Goal: Transaction & Acquisition: Purchase product/service

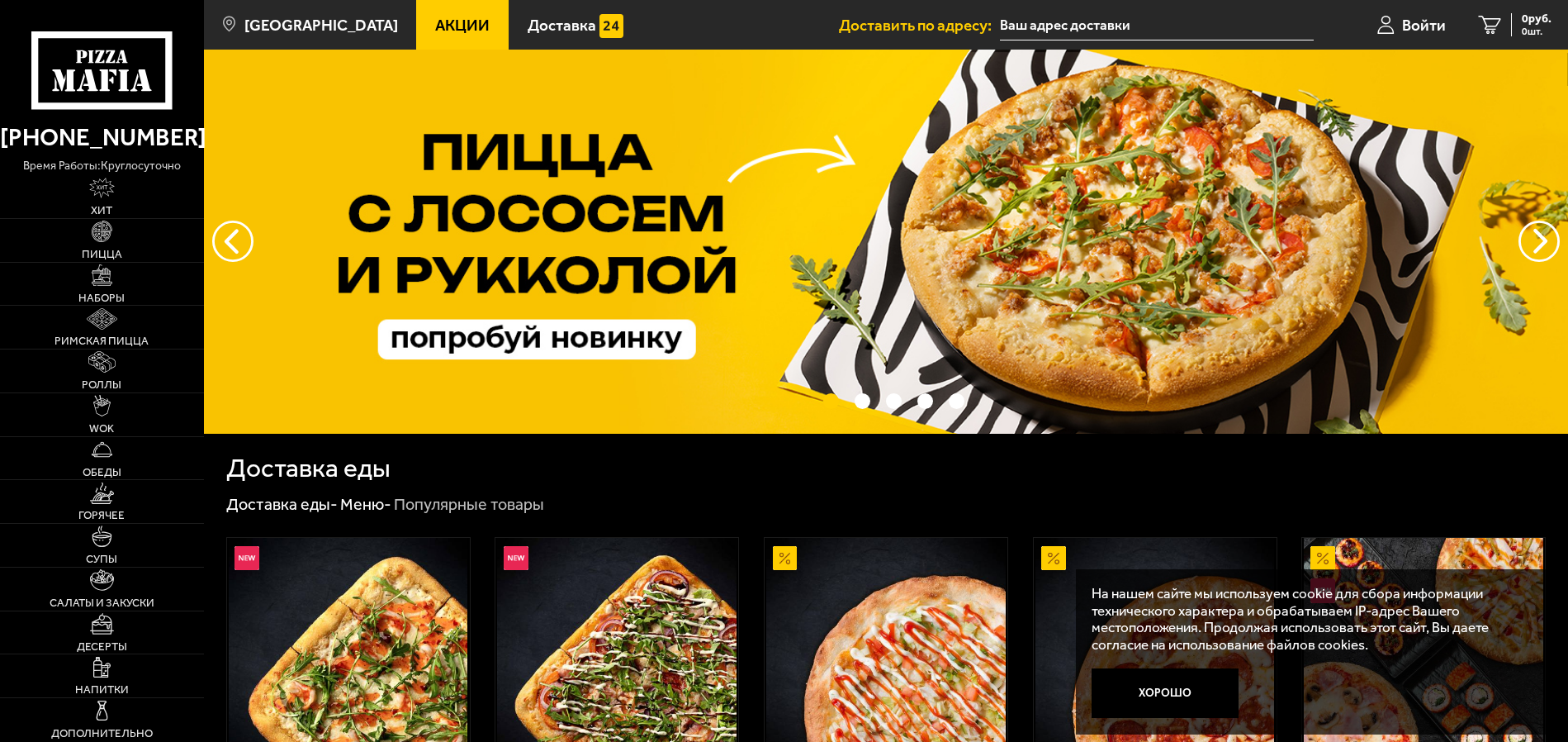
scroll to position [248, 0]
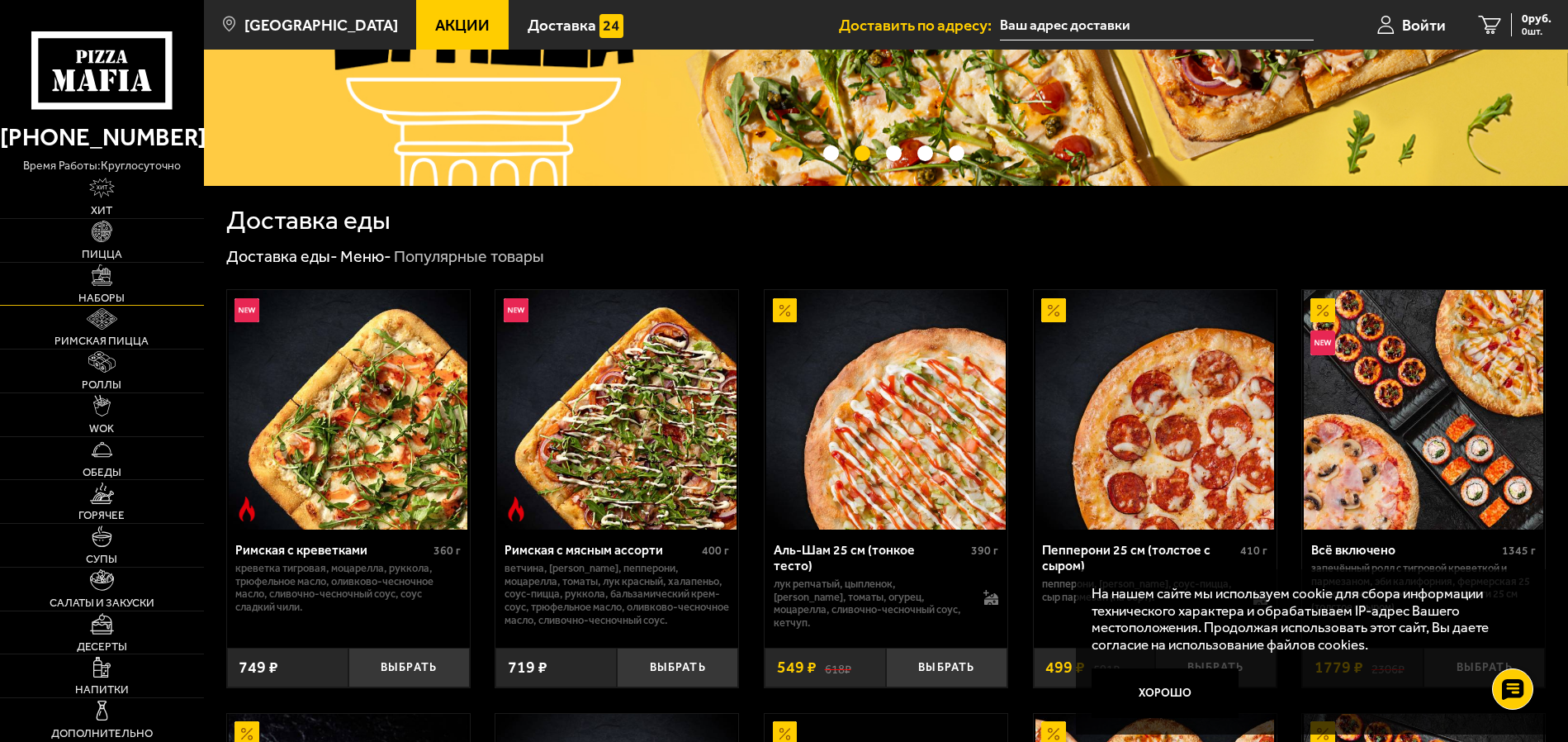
click at [110, 287] on link "Наборы" at bounding box center [102, 284] width 204 height 43
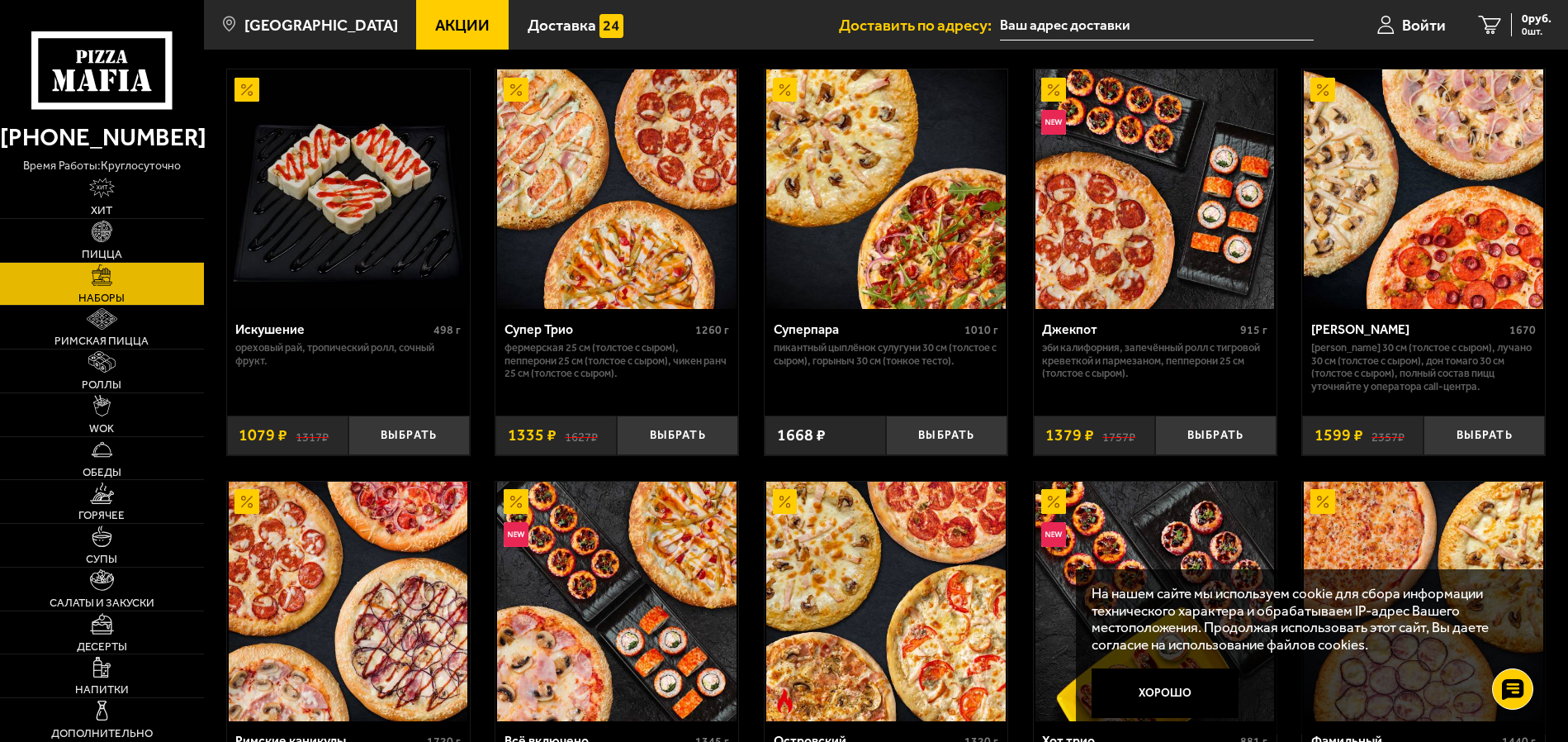
scroll to position [1239, 0]
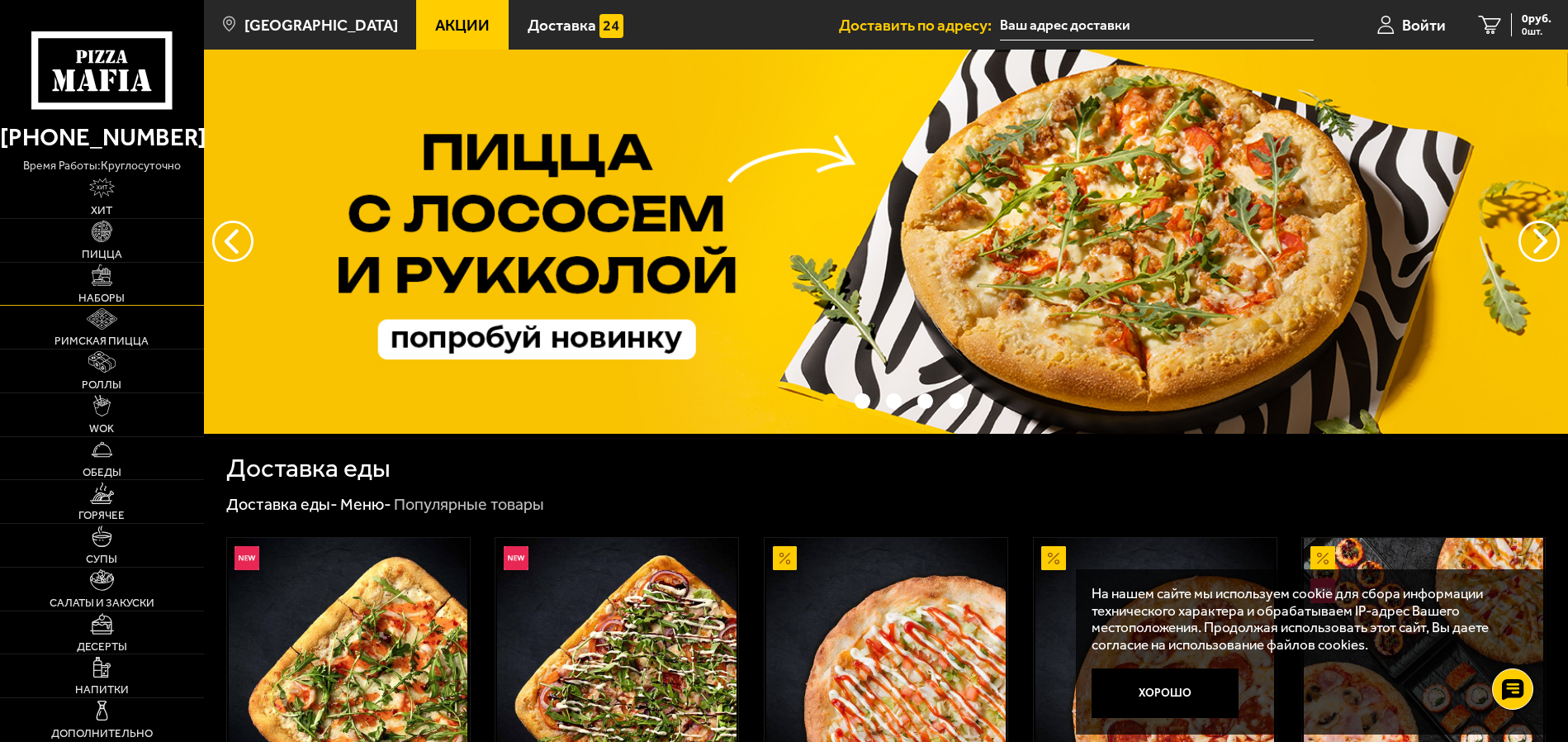
click at [105, 284] on img at bounding box center [102, 275] width 21 height 21
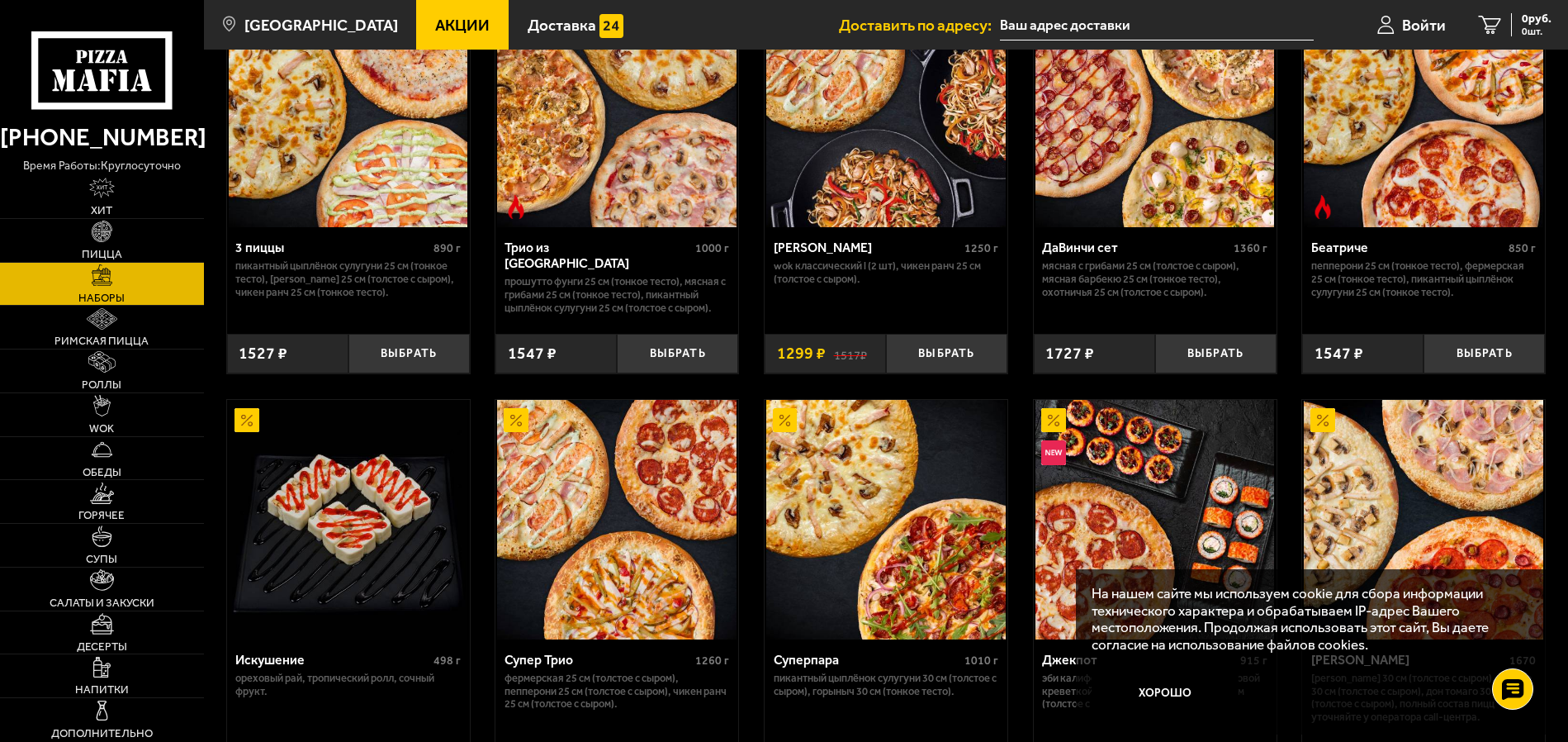
scroll to position [660, 0]
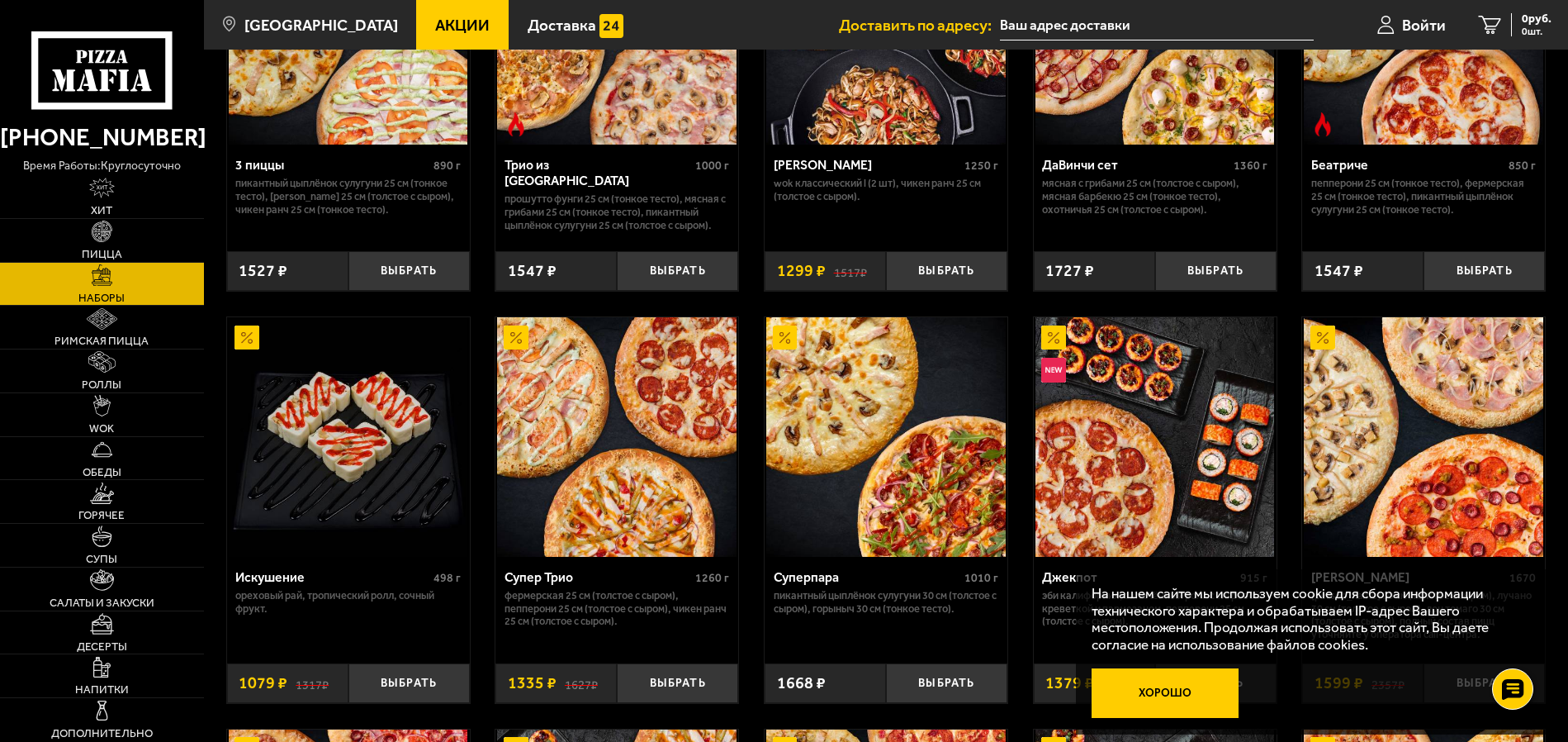
click at [1171, 700] on button "Хорошо" at bounding box center [1166, 692] width 147 height 49
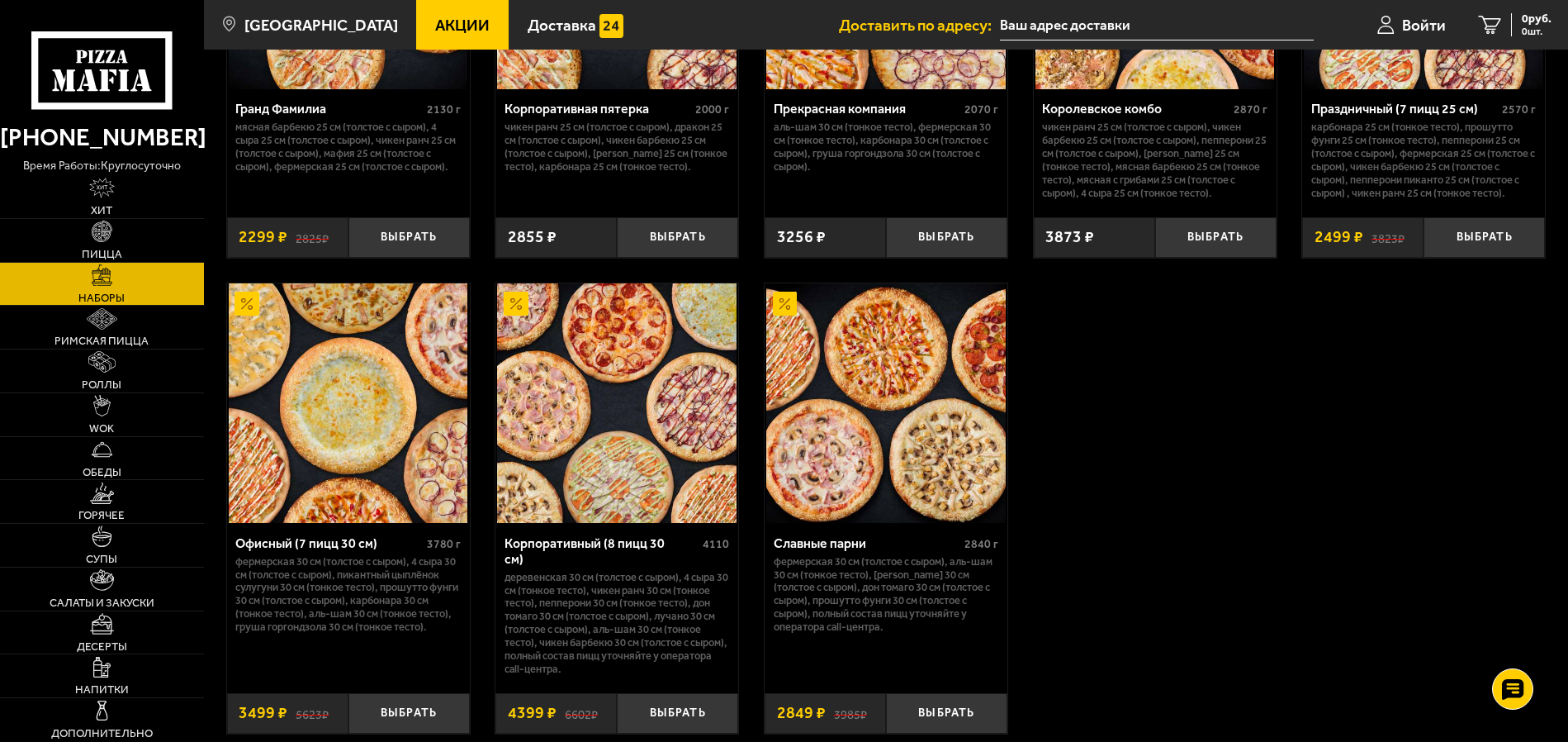
scroll to position [2478, 0]
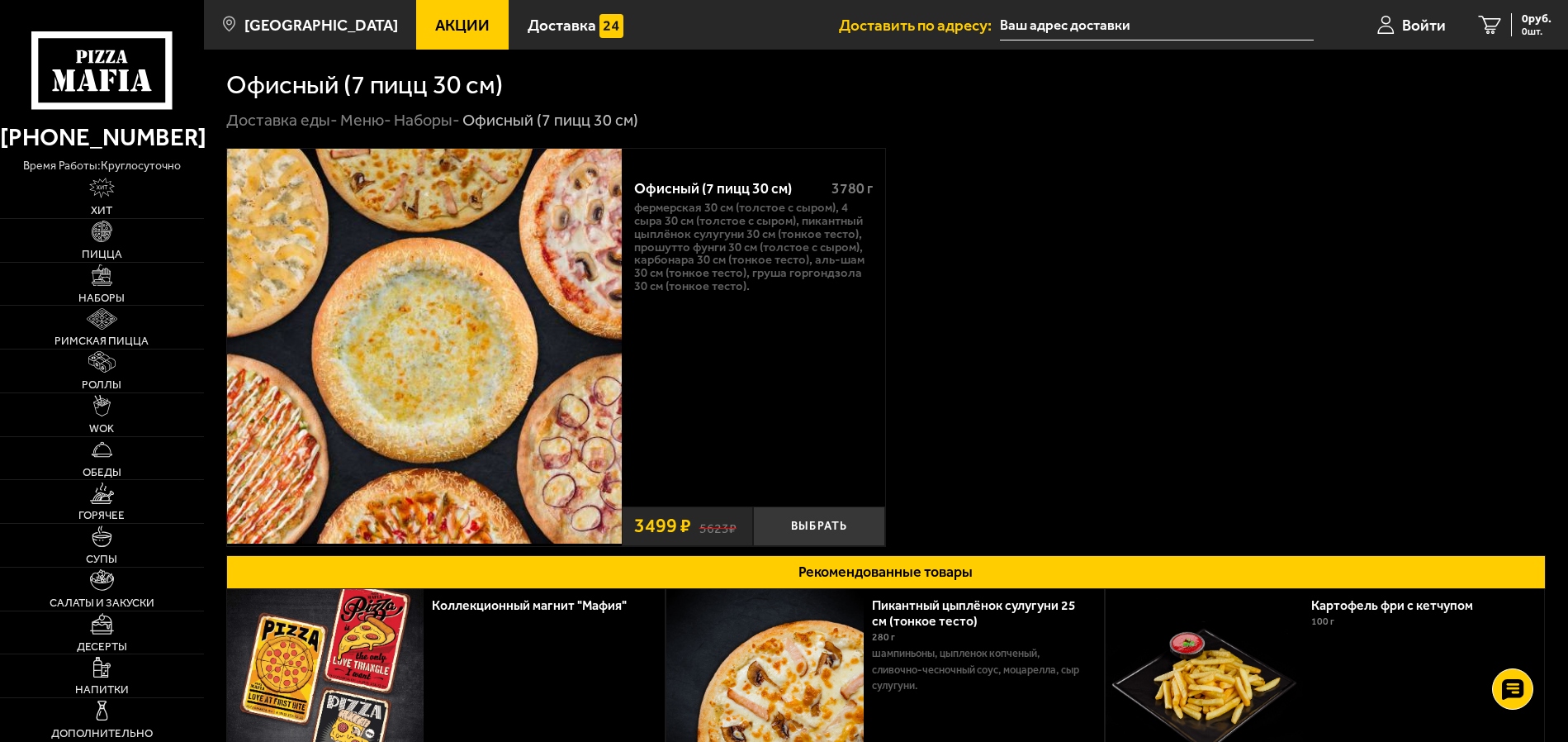
click at [472, 387] on img at bounding box center [424, 346] width 394 height 394
click at [534, 387] on img at bounding box center [424, 346] width 394 height 394
